Goal: Book appointment/travel/reservation

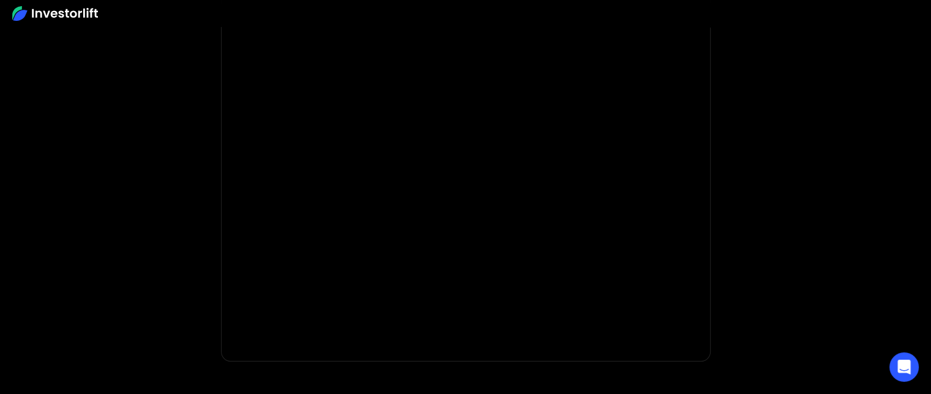
scroll to position [193, 0]
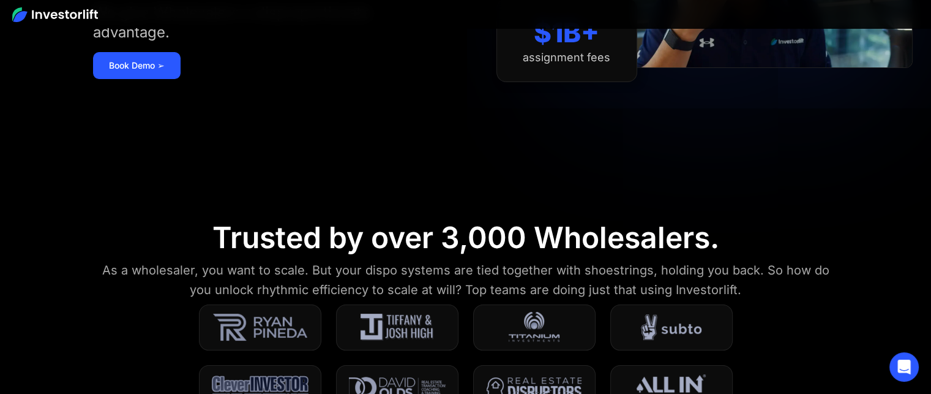
scroll to position [228, 0]
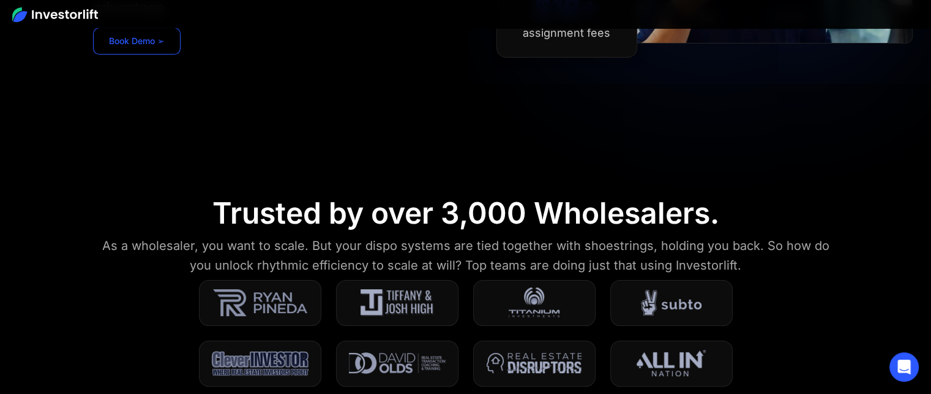
click at [134, 46] on link "Book Demo ➢" at bounding box center [137, 41] width 88 height 27
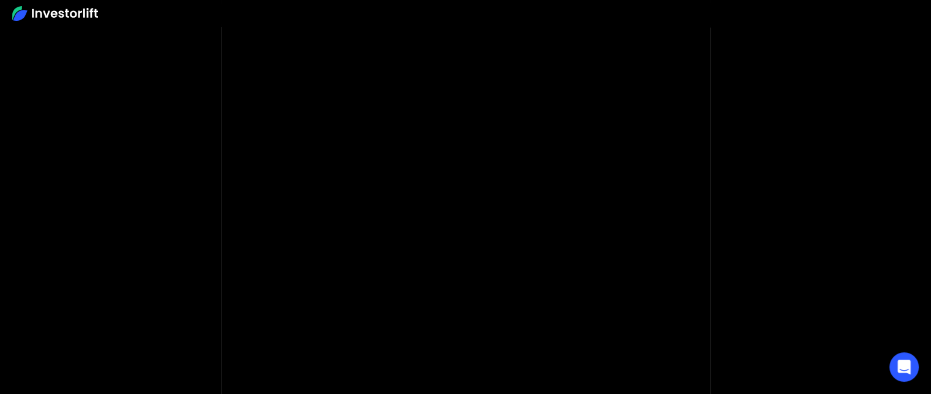
scroll to position [40, 0]
